Goal: Task Accomplishment & Management: Complete application form

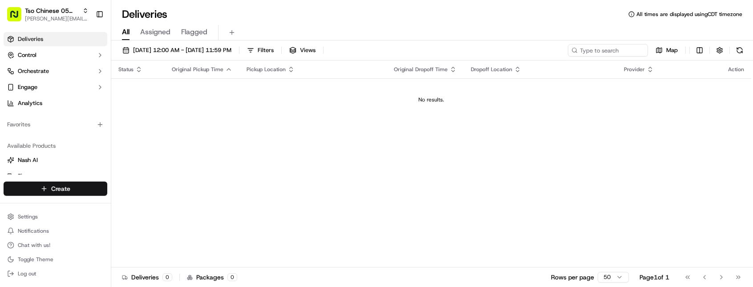
click at [103, 184] on html "Tso Chinese 05 Menchaca [EMAIL_ADDRESS][DOMAIN_NAME] Toggle Sidebar Deliveries …" at bounding box center [376, 143] width 753 height 287
click at [140, 202] on link "Delivery" at bounding box center [160, 205] width 99 height 16
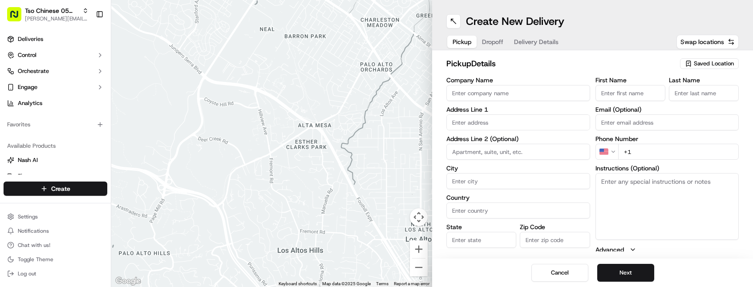
click at [708, 64] on span "Saved Location" at bounding box center [714, 64] width 40 height 8
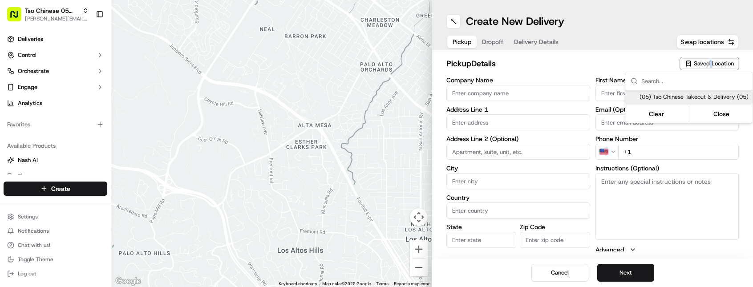
click at [708, 64] on html "Tso Chinese 05 Menchaca [EMAIL_ADDRESS][DOMAIN_NAME] Toggle Sidebar Deliveries …" at bounding box center [376, 143] width 753 height 287
click at [697, 101] on span "(05) Tso Chinese Takeout & Delivery (05)" at bounding box center [693, 97] width 109 height 8
type input "(05) Tso Chinese Takeout & Delivery"
type input "[STREET_ADDRESS][PERSON_NAME]"
type input "Ste 100"
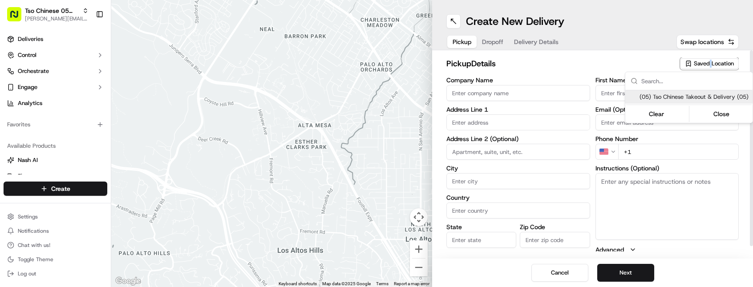
type input "Austin"
type input "US"
type input "[GEOGRAPHIC_DATA]"
type input "78748"
type input "Tso Chinese"
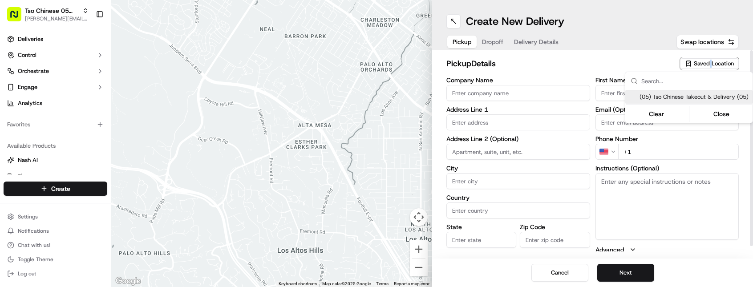
type input "[PERSON_NAME] Manager"
type input "[EMAIL_ADDRESS][DOMAIN_NAME]"
type input "[PHONE_NUMBER]"
type textarea "Submit a picture displaying address & food as Proof of Delivery. Envía una foto…"
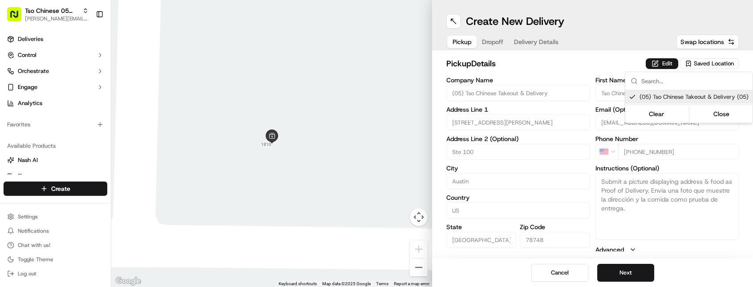
click at [646, 268] on html "Tso Chinese 05 Menchaca [EMAIL_ADDRESS][DOMAIN_NAME] Toggle Sidebar Deliveries …" at bounding box center [376, 143] width 753 height 287
click at [646, 268] on button "Next" at bounding box center [625, 273] width 57 height 18
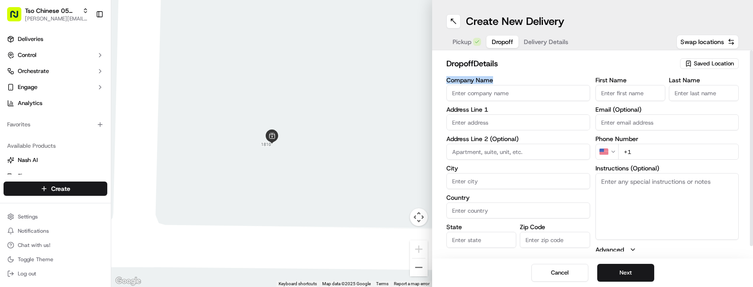
click at [563, 101] on div "Company Name Address Line 1 Address Line 2 (Optional) City Country State Zip Co…" at bounding box center [518, 170] width 144 height 187
click at [563, 98] on input "Company Name" at bounding box center [518, 93] width 144 height 16
type input "[PERSON_NAME]"
click at [644, 86] on input "First Name" at bounding box center [630, 93] width 70 height 16
type input "[PERSON_NAME]"
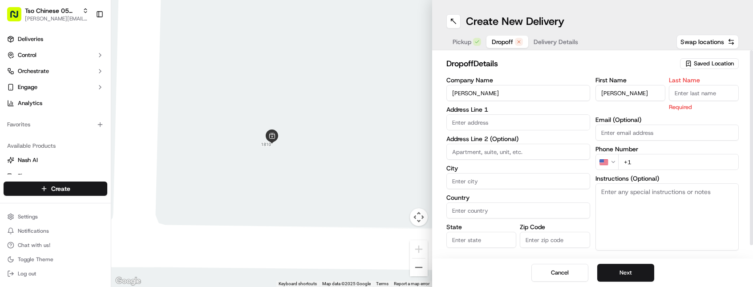
click at [705, 89] on input "Last Name" at bounding box center [704, 93] width 70 height 16
type input "."
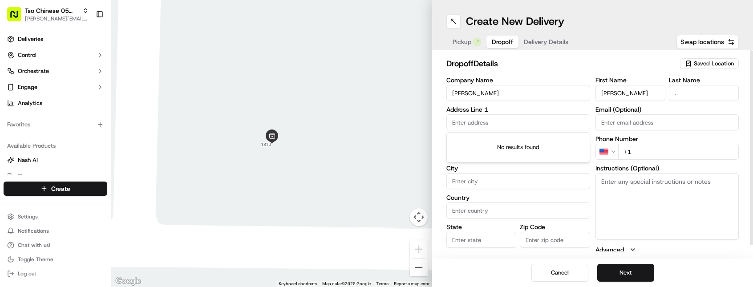
click at [477, 114] on input "text" at bounding box center [518, 122] width 144 height 16
type input "#"
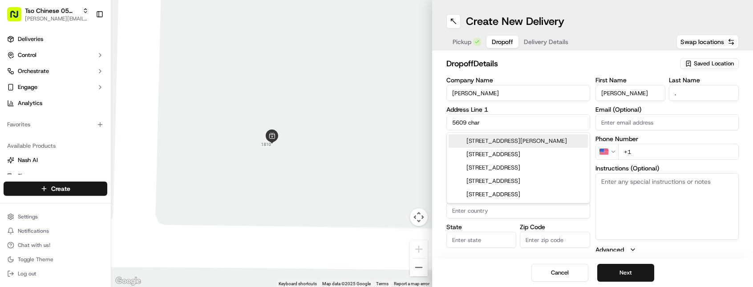
click at [501, 138] on div "[STREET_ADDRESS][PERSON_NAME]" at bounding box center [517, 140] width 139 height 13
type input "[STREET_ADDRESS][PERSON_NAME]"
type input "Austin"
type input "[GEOGRAPHIC_DATA]"
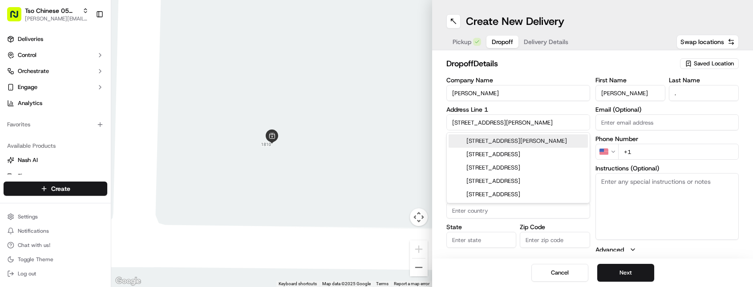
type input "78747"
type input "[STREET_ADDRESS][PERSON_NAME]"
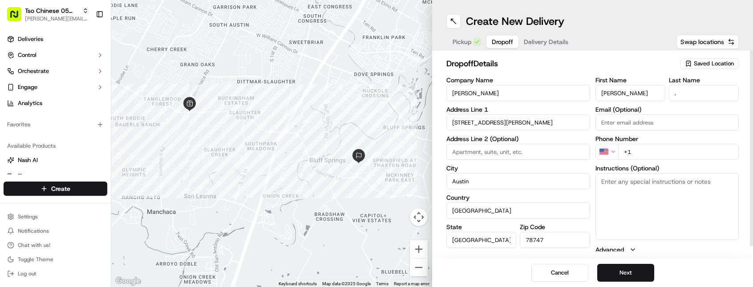
click at [687, 147] on input "+1" at bounding box center [678, 152] width 121 height 16
type input "[PHONE_NUMBER]"
click at [637, 275] on button "Next" at bounding box center [625, 273] width 57 height 18
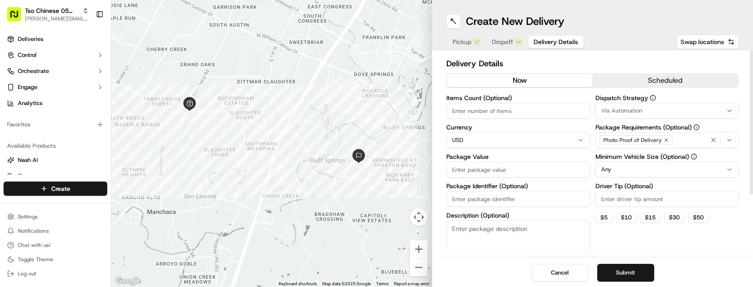
click at [511, 107] on input "Items Count (Optional)" at bounding box center [518, 111] width 144 height 16
type input "4"
click at [518, 177] on input "Package Value" at bounding box center [518, 170] width 144 height 16
type input "52.88"
click at [475, 199] on input "Package Identifier (Optional)" at bounding box center [518, 199] width 144 height 16
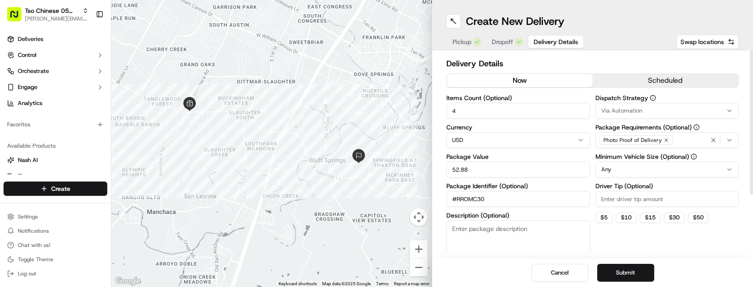
type input "#RROMC30"
click at [670, 205] on input "Driver Tip (Optional)" at bounding box center [667, 199] width 144 height 16
type input "2.00"
click at [667, 172] on html "Tso Chinese 05 Menchaca [EMAIL_ADDRESS][DOMAIN_NAME] Toggle Sidebar Deliveries …" at bounding box center [376, 143] width 753 height 287
click at [651, 110] on div "Via Automation" at bounding box center [667, 111] width 139 height 8
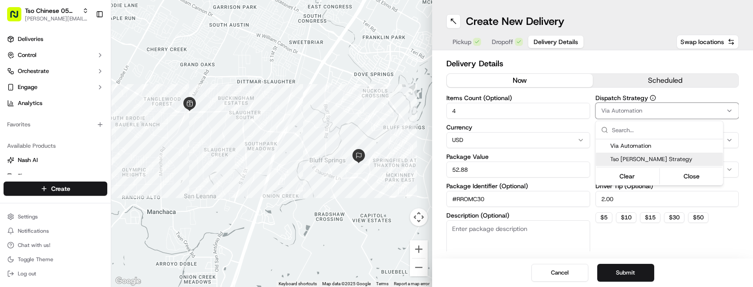
click at [630, 159] on span "Tso [PERSON_NAME] Strategy" at bounding box center [664, 159] width 109 height 8
click at [678, 243] on html "Tso Chinese 05 Menchaca [EMAIL_ADDRESS][DOMAIN_NAME] Toggle Sidebar Deliveries …" at bounding box center [376, 143] width 753 height 287
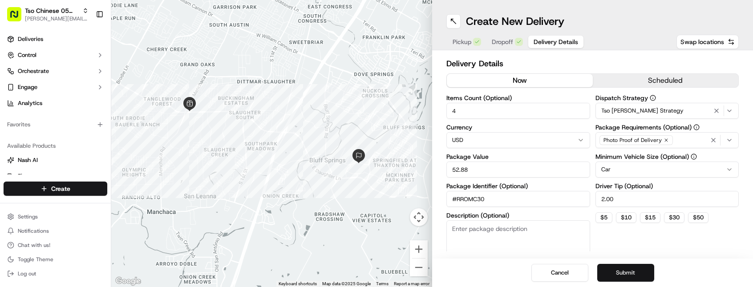
click at [646, 268] on button "Submit" at bounding box center [625, 273] width 57 height 18
